Goal: Communication & Community: Participate in discussion

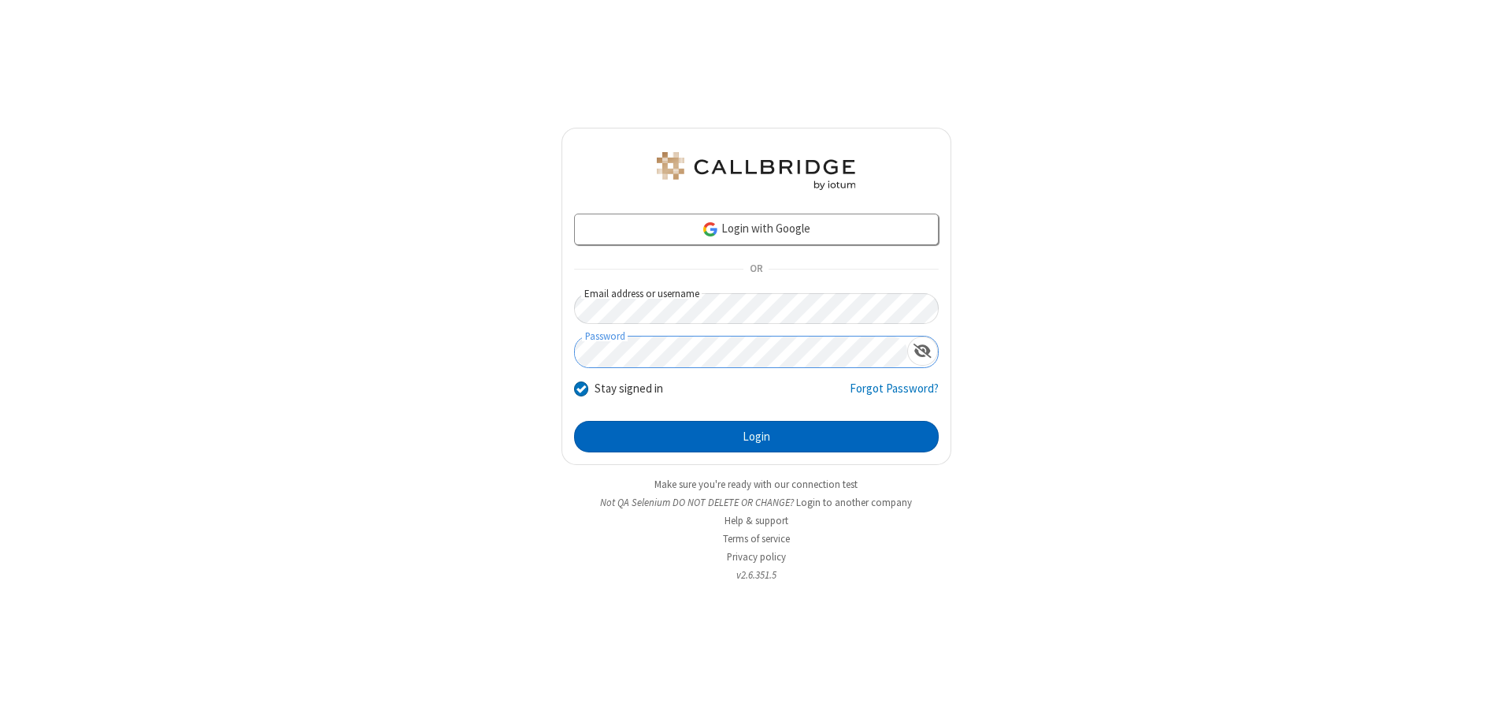
click at [756, 436] on button "Login" at bounding box center [756, 437] width 365 height 32
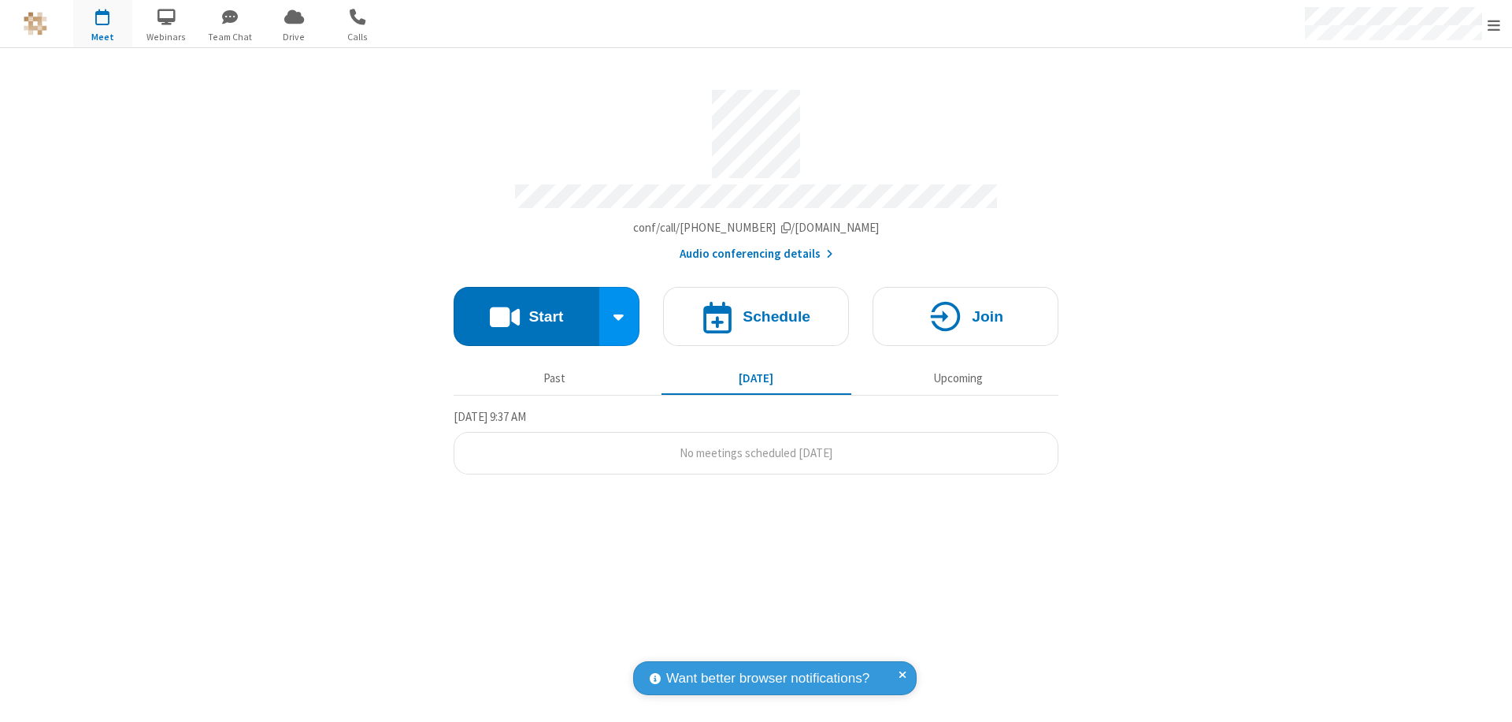
click at [526, 309] on button "Start" at bounding box center [527, 316] width 146 height 59
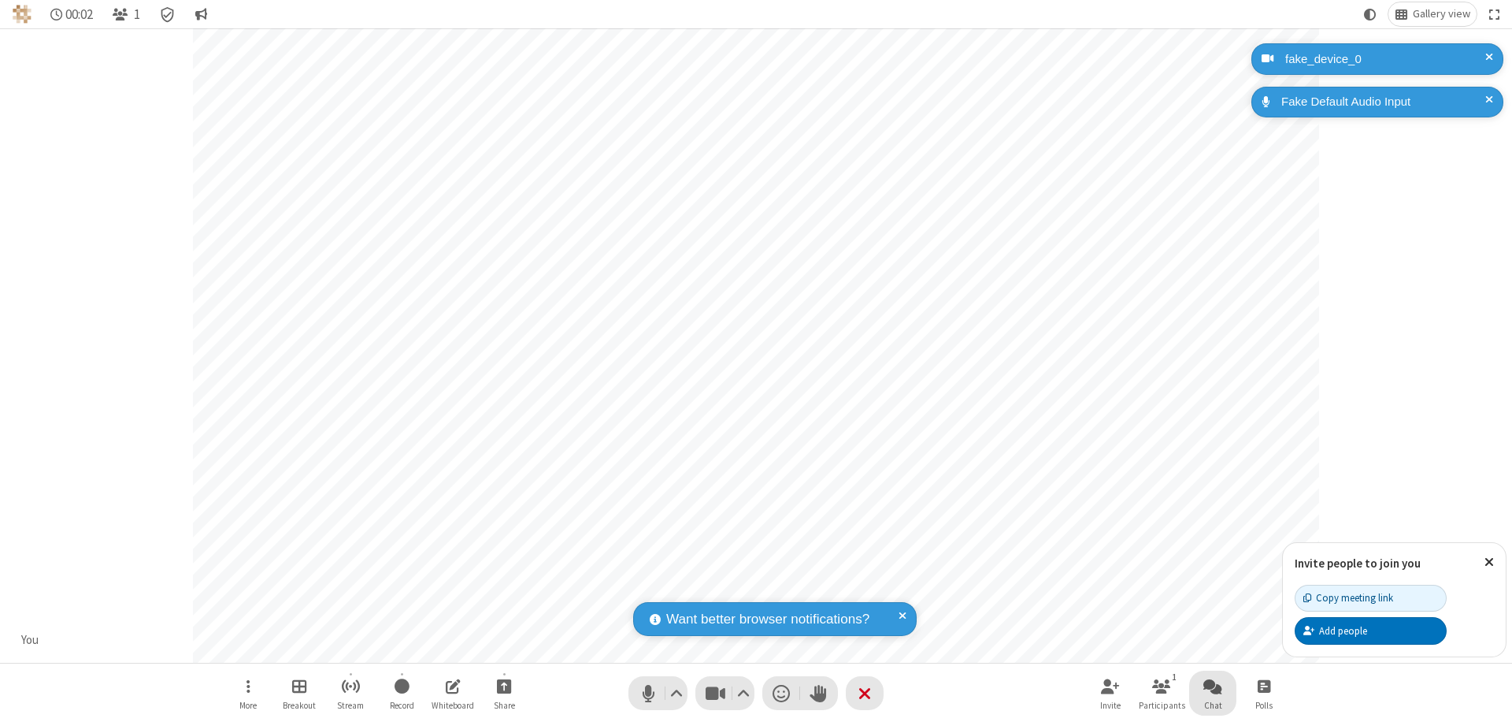
click at [1213, 685] on span "Open chat" at bounding box center [1213, 686] width 19 height 20
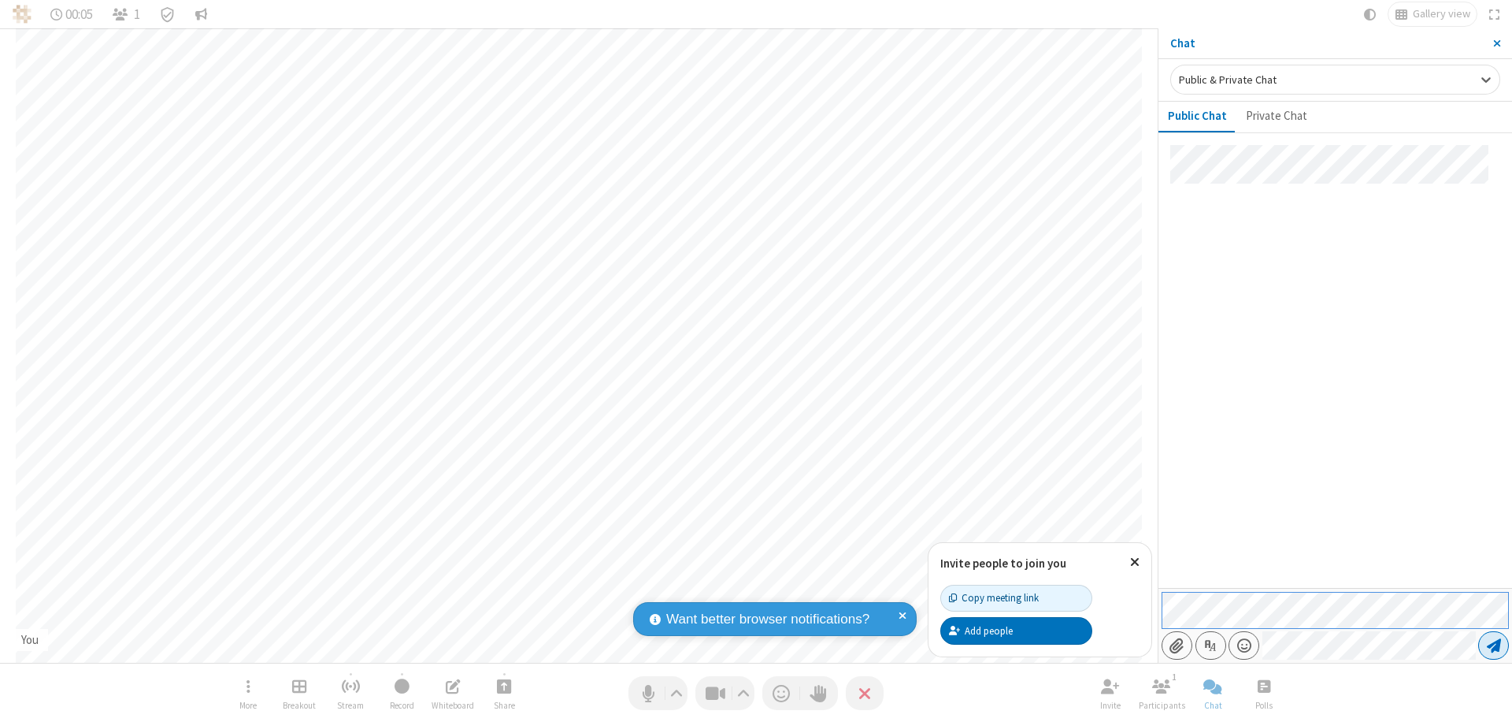
click at [1493, 645] on span "Send message" at bounding box center [1494, 645] width 14 height 16
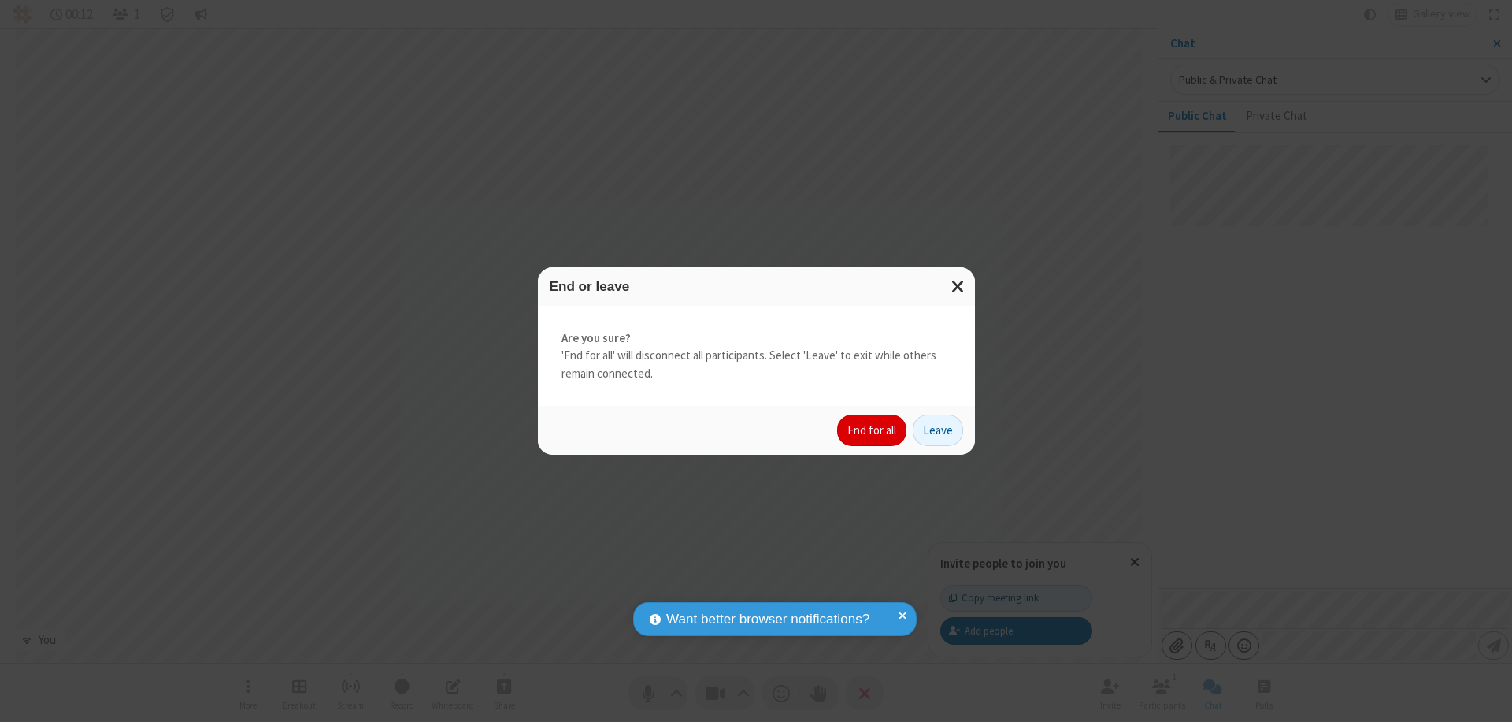
click at [873, 430] on button "End for all" at bounding box center [871, 430] width 69 height 32
